Goal: Task Accomplishment & Management: Complete application form

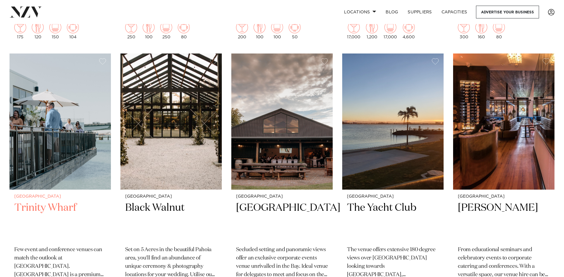
scroll to position [476, 0]
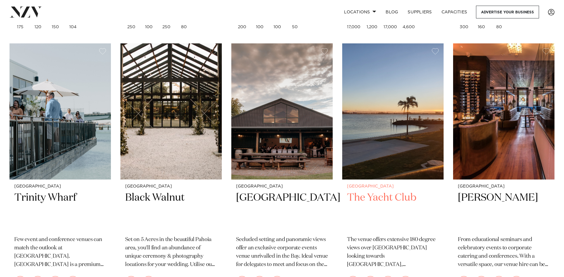
click at [377, 150] on img at bounding box center [392, 111] width 101 height 136
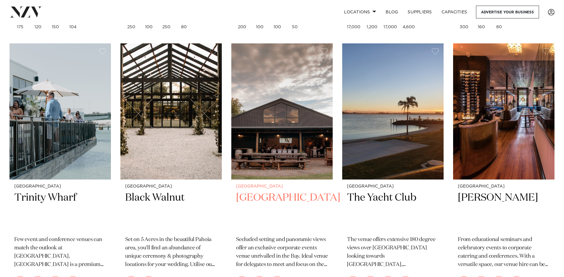
click at [266, 150] on img at bounding box center [281, 111] width 101 height 136
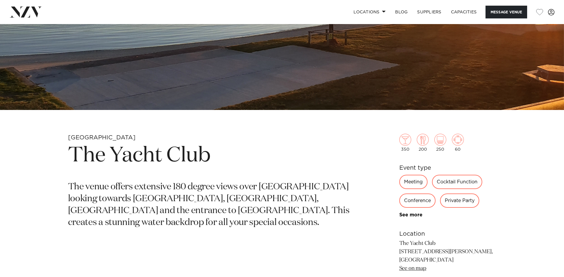
scroll to position [149, 0]
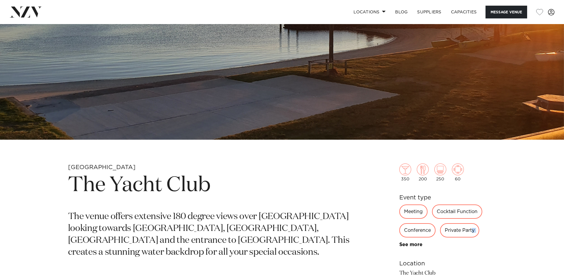
drag, startPoint x: 471, startPoint y: 230, endPoint x: 437, endPoint y: 241, distance: 36.4
click at [437, 241] on div "Meeting Cocktail Function Conference Private Party Wedding See more" at bounding box center [447, 226] width 97 height 43
drag, startPoint x: 437, startPoint y: 241, endPoint x: 458, endPoint y: 228, distance: 24.8
click at [457, 228] on div "Private Party" at bounding box center [459, 230] width 39 height 14
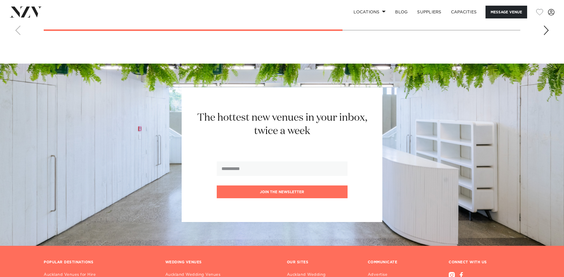
scroll to position [595, 0]
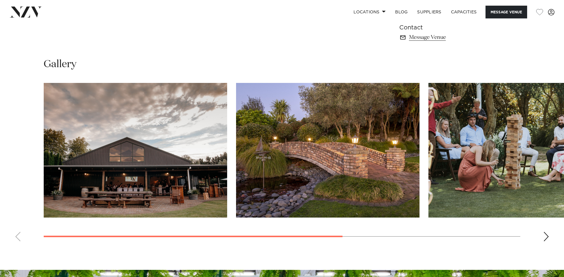
scroll to position [441, 0]
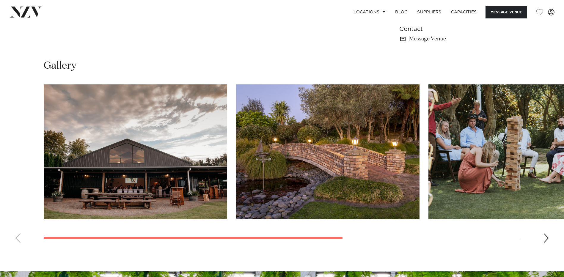
click at [547, 238] on div "Next slide" at bounding box center [546, 238] width 6 height 10
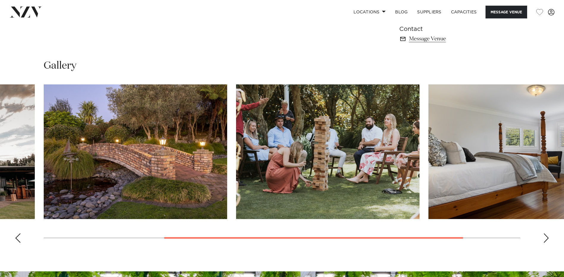
click at [547, 238] on div "Next slide" at bounding box center [546, 238] width 6 height 10
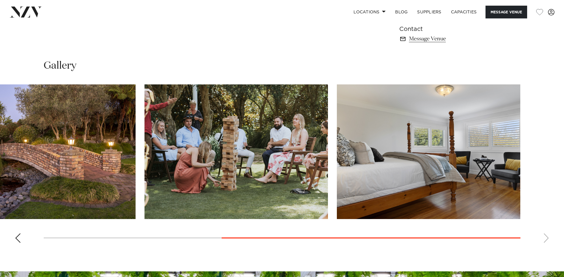
click at [547, 238] on swiper-container at bounding box center [282, 165] width 564 height 163
click at [18, 238] on div "Previous slide" at bounding box center [18, 238] width 6 height 10
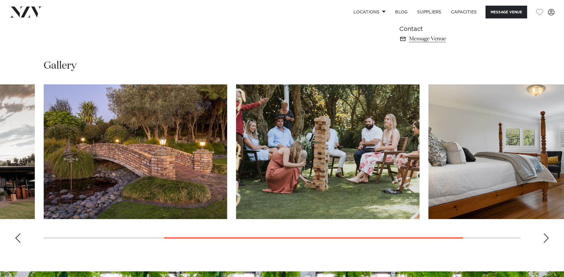
click at [18, 238] on div "Previous slide" at bounding box center [18, 238] width 6 height 10
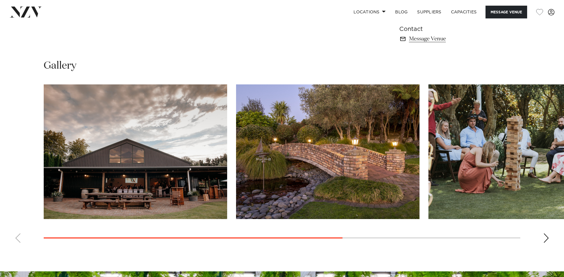
click at [18, 238] on swiper-container at bounding box center [282, 165] width 564 height 163
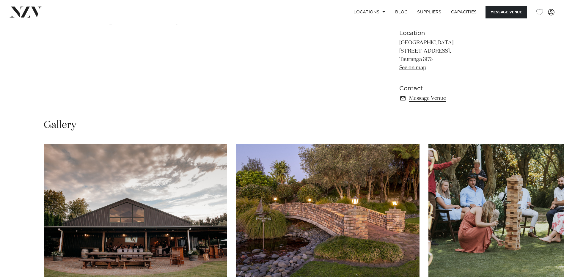
scroll to position [262, 0]
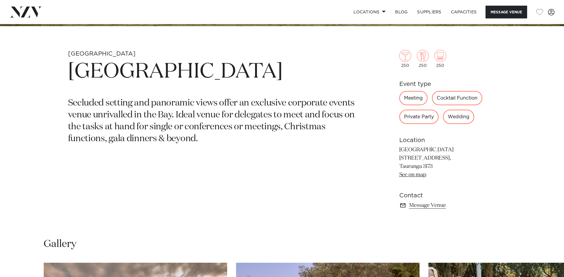
click at [307, 130] on p "Secluded setting and panoramic views offer an exclusive corporate events venue …" at bounding box center [212, 122] width 289 height 48
click at [238, 164] on section "Tauranga Eagle Ridge Secluded setting and panoramic views offer an exclusive co…" at bounding box center [212, 139] width 289 height 179
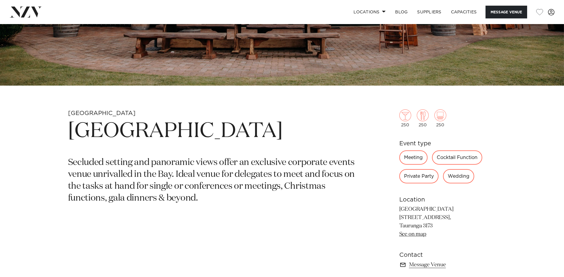
scroll to position [232, 0]
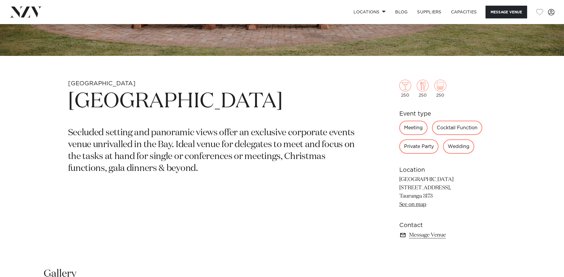
click at [435, 236] on link "Message Venue" at bounding box center [447, 235] width 97 height 8
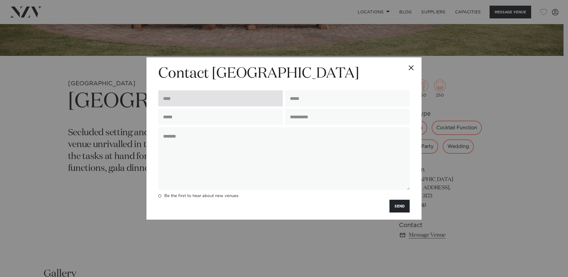
click at [176, 99] on input "text" at bounding box center [220, 98] width 125 height 16
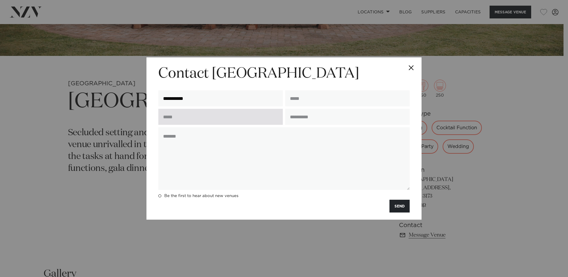
type input "**********"
click at [170, 117] on input "text" at bounding box center [220, 117] width 125 height 16
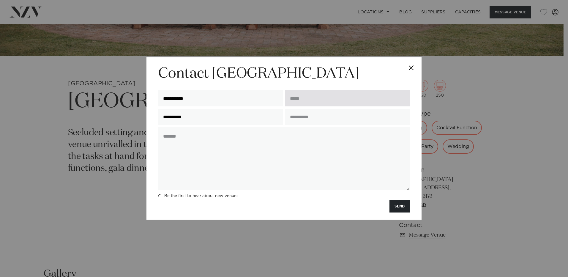
type input "**********"
click at [311, 95] on input "email" at bounding box center [347, 98] width 125 height 16
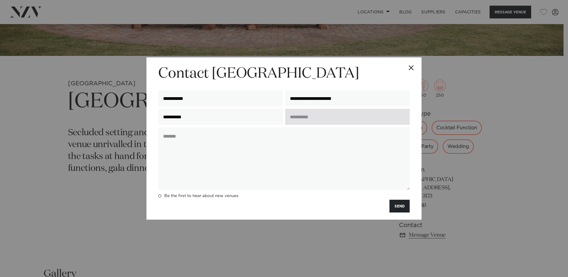
type input "**********"
click at [305, 120] on input "text" at bounding box center [347, 117] width 125 height 16
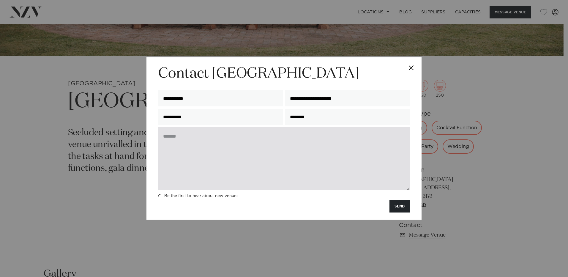
type input "********"
click at [180, 138] on textarea at bounding box center [283, 158] width 251 height 63
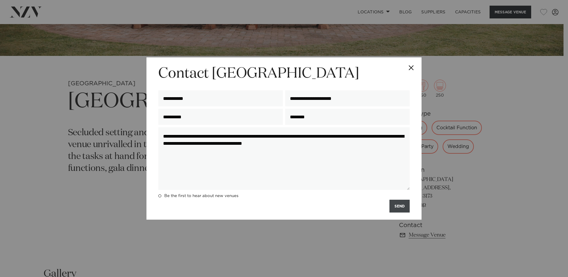
type textarea "**********"
click at [399, 208] on button "SEND" at bounding box center [400, 206] width 20 height 13
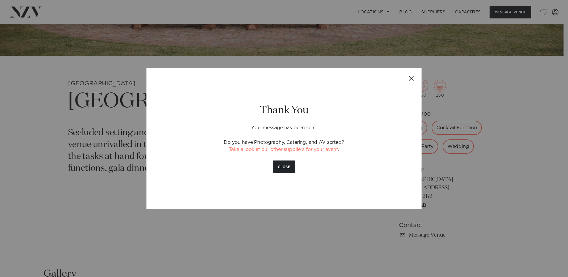
click at [411, 76] on button "Close" at bounding box center [411, 78] width 21 height 21
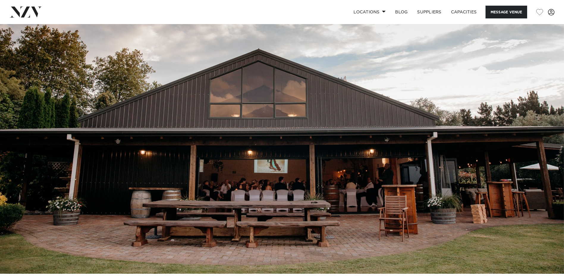
scroll to position [0, 0]
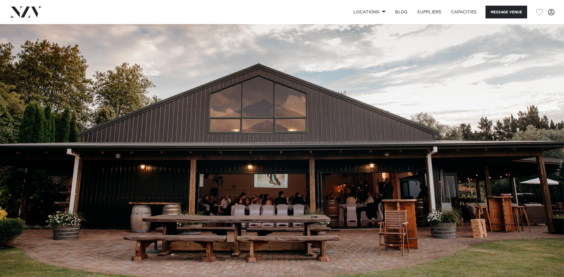
click at [308, 173] on img at bounding box center [282, 156] width 564 height 264
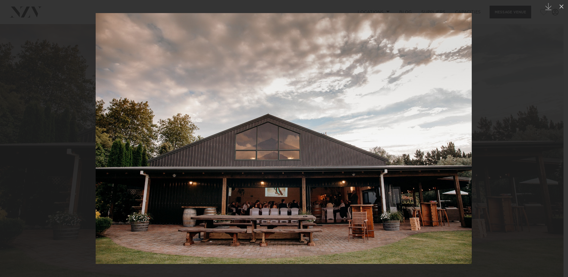
click at [265, 187] on img at bounding box center [284, 138] width 376 height 251
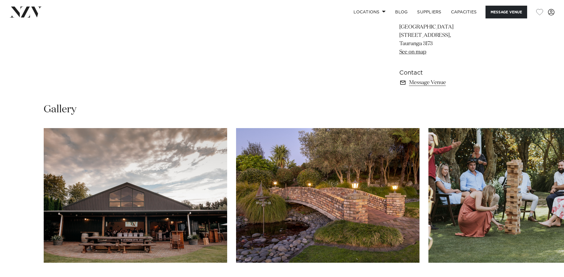
scroll to position [416, 0]
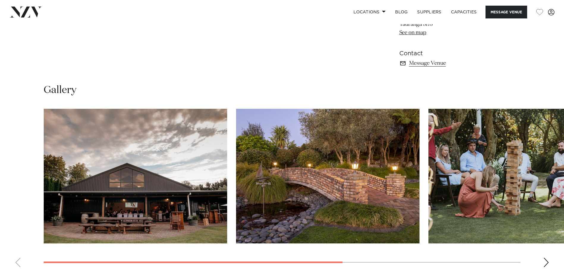
click at [546, 262] on div "Next slide" at bounding box center [546, 263] width 6 height 10
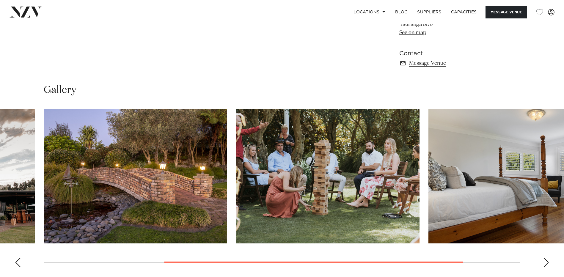
click at [546, 261] on div "Next slide" at bounding box center [546, 263] width 6 height 10
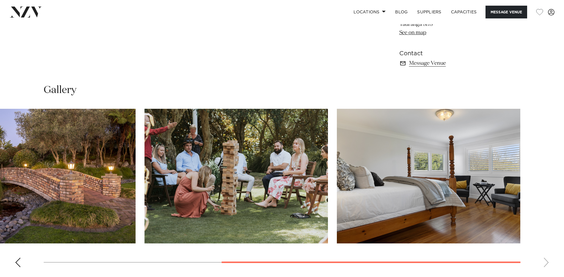
click at [546, 261] on swiper-container at bounding box center [282, 190] width 564 height 163
click at [19, 259] on div "Previous slide" at bounding box center [18, 263] width 6 height 10
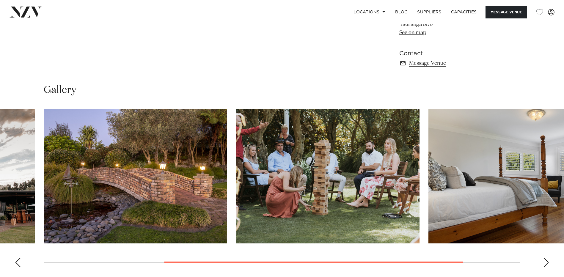
click at [19, 259] on div "Previous slide" at bounding box center [18, 263] width 6 height 10
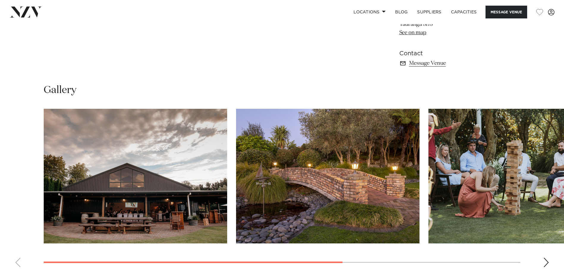
click at [19, 259] on swiper-container at bounding box center [282, 190] width 564 height 163
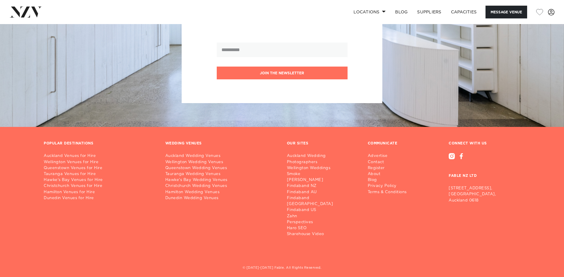
scroll to position [768, 0]
